Goal: Transaction & Acquisition: Purchase product/service

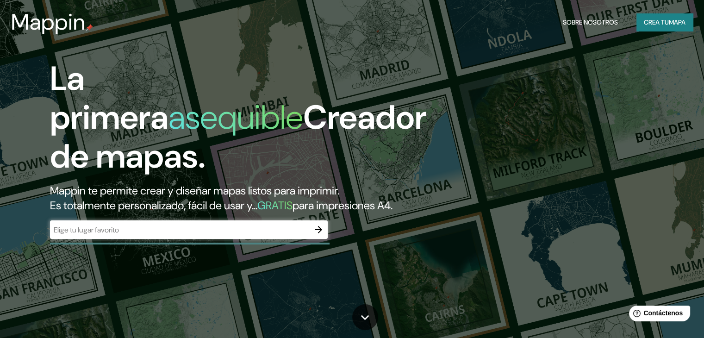
click at [103, 235] on input "text" at bounding box center [179, 229] width 259 height 11
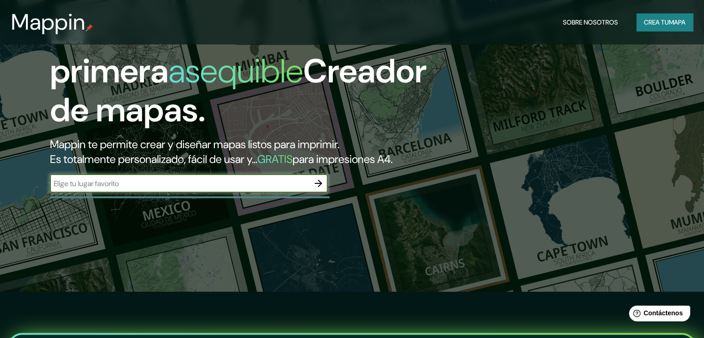
scroll to position [93, 0]
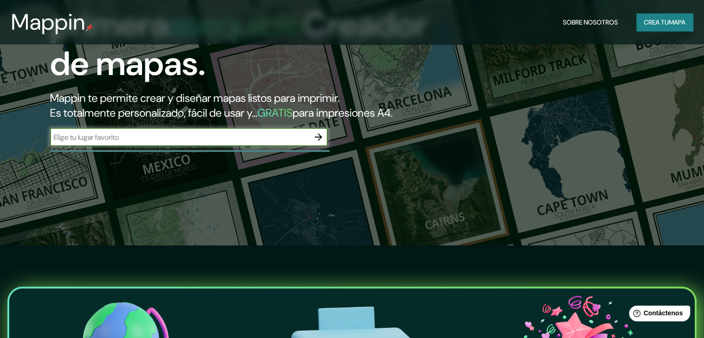
click at [77, 143] on input "text" at bounding box center [179, 137] width 259 height 11
type input "matahuasi"
click at [321, 143] on icon "button" at bounding box center [318, 136] width 11 height 11
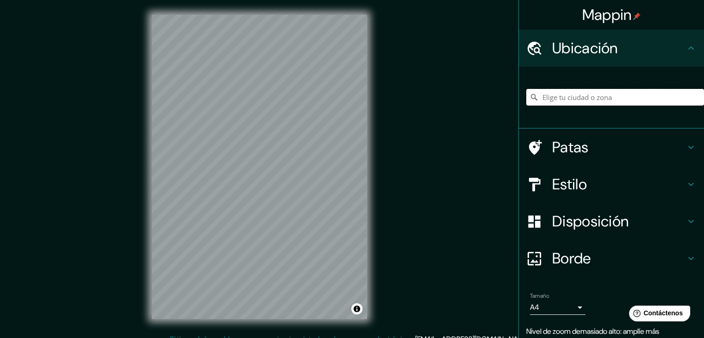
click at [569, 99] on input "Elige tu ciudad o zona" at bounding box center [615, 97] width 178 height 17
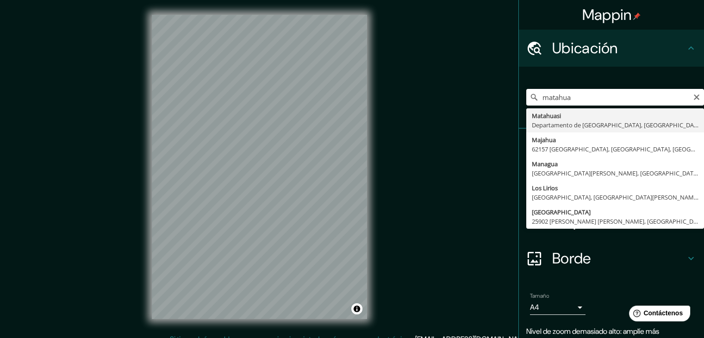
type input "Matahuasi, [GEOGRAPHIC_DATA], [GEOGRAPHIC_DATA]"
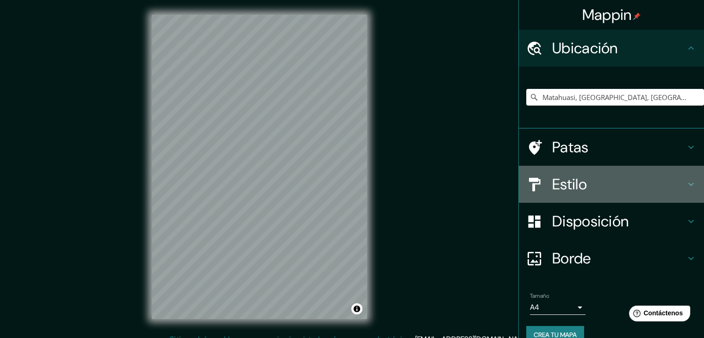
click at [578, 187] on font "Estilo" at bounding box center [569, 184] width 35 height 19
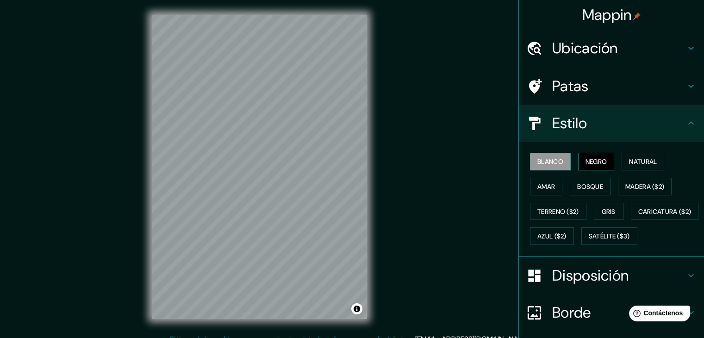
click at [589, 158] on font "Negro" at bounding box center [597, 161] width 22 height 8
click at [542, 161] on font "Blanco" at bounding box center [550, 161] width 26 height 8
click at [636, 156] on font "Natural" at bounding box center [643, 162] width 28 height 12
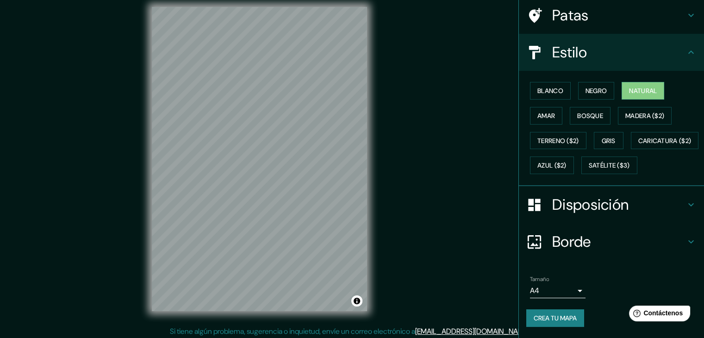
scroll to position [11, 0]
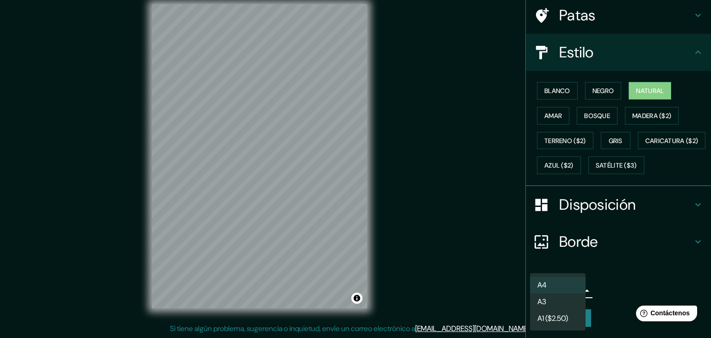
click at [571, 287] on body "Mappin Ubicación Matahuasi, [GEOGRAPHIC_DATA], [GEOGRAPHIC_DATA] Patas Estilo […" at bounding box center [355, 158] width 711 height 338
click at [562, 304] on li "A3" at bounding box center [558, 302] width 56 height 17
type input "a4"
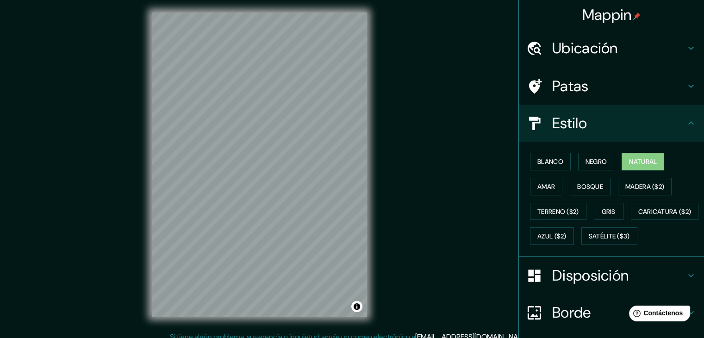
scroll to position [0, 0]
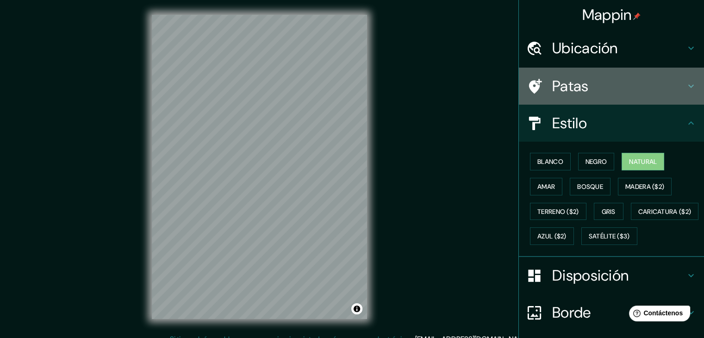
click at [579, 82] on font "Patas" at bounding box center [570, 85] width 37 height 19
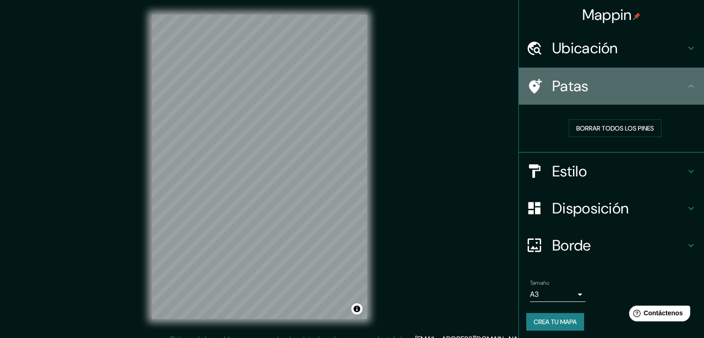
click at [579, 82] on font "Patas" at bounding box center [570, 85] width 37 height 19
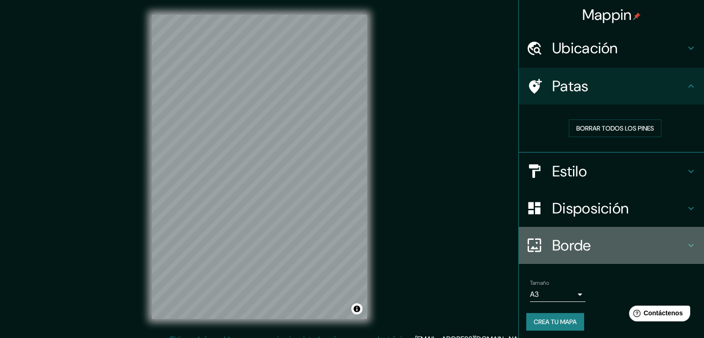
click at [558, 249] on font "Borde" at bounding box center [571, 245] width 39 height 19
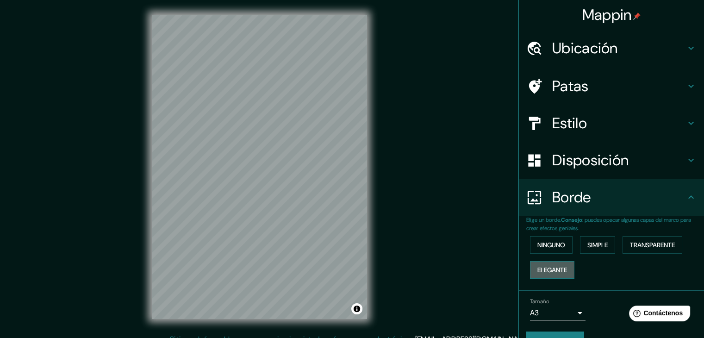
click at [544, 269] on font "Elegante" at bounding box center [552, 270] width 30 height 8
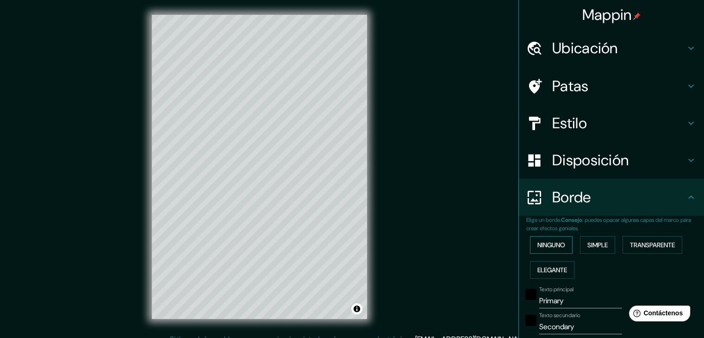
click at [544, 242] on font "Ninguno" at bounding box center [551, 245] width 28 height 8
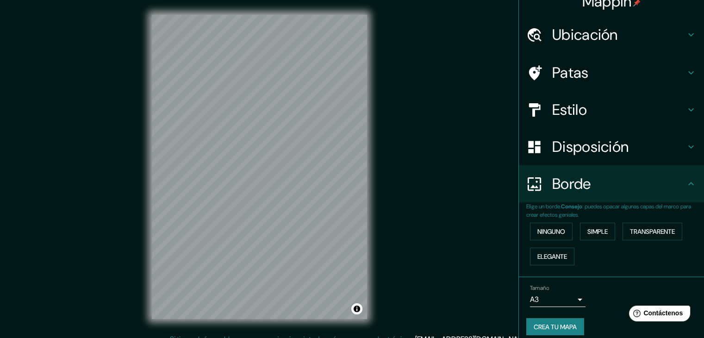
scroll to position [21, 0]
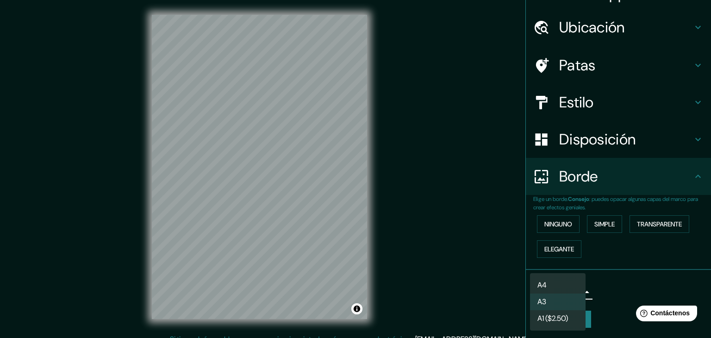
click at [559, 289] on body "Mappin Ubicación Matahuasi, [GEOGRAPHIC_DATA], [GEOGRAPHIC_DATA] Patas Estilo D…" at bounding box center [355, 169] width 711 height 338
click at [554, 300] on li "A3" at bounding box center [558, 302] width 56 height 17
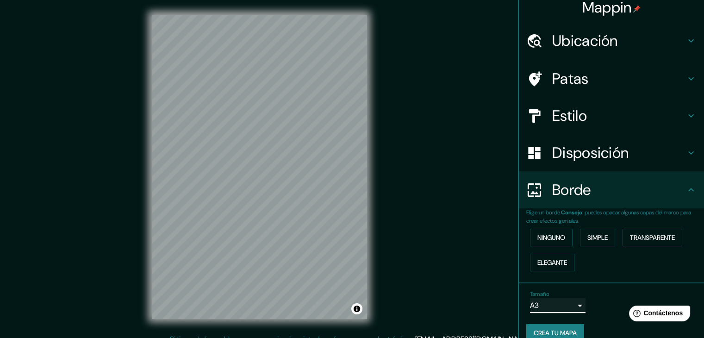
scroll to position [0, 0]
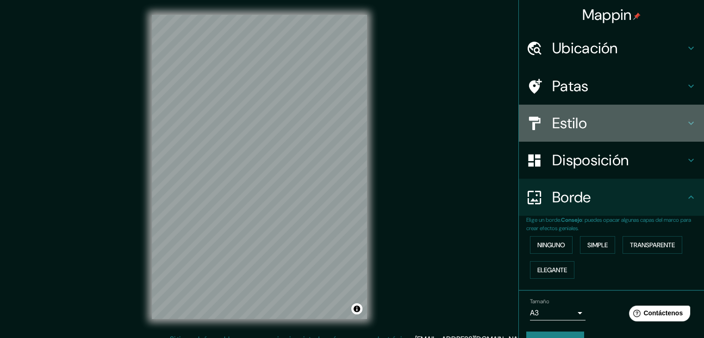
click at [563, 118] on font "Estilo" at bounding box center [569, 122] width 35 height 19
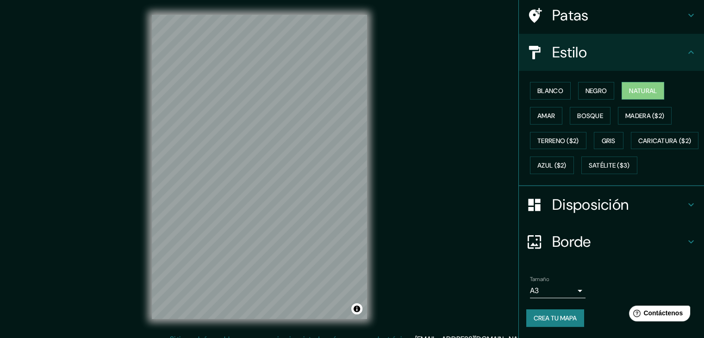
scroll to position [11, 0]
